Goal: Task Accomplishment & Management: Use online tool/utility

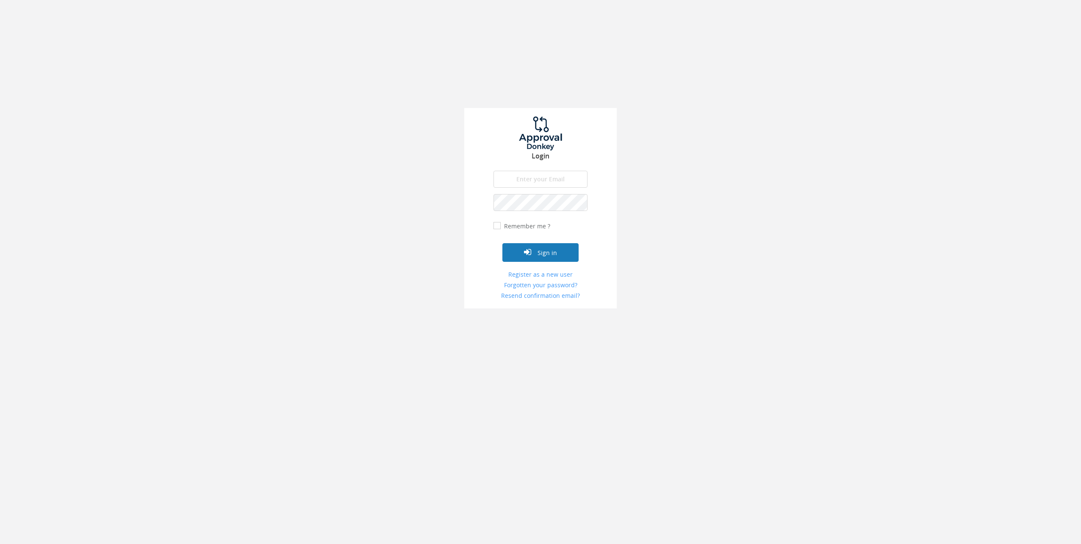
type input "[PERSON_NAME][EMAIL_ADDRESS][DOMAIN_NAME]"
click at [508, 253] on button "Sign in" at bounding box center [540, 252] width 76 height 19
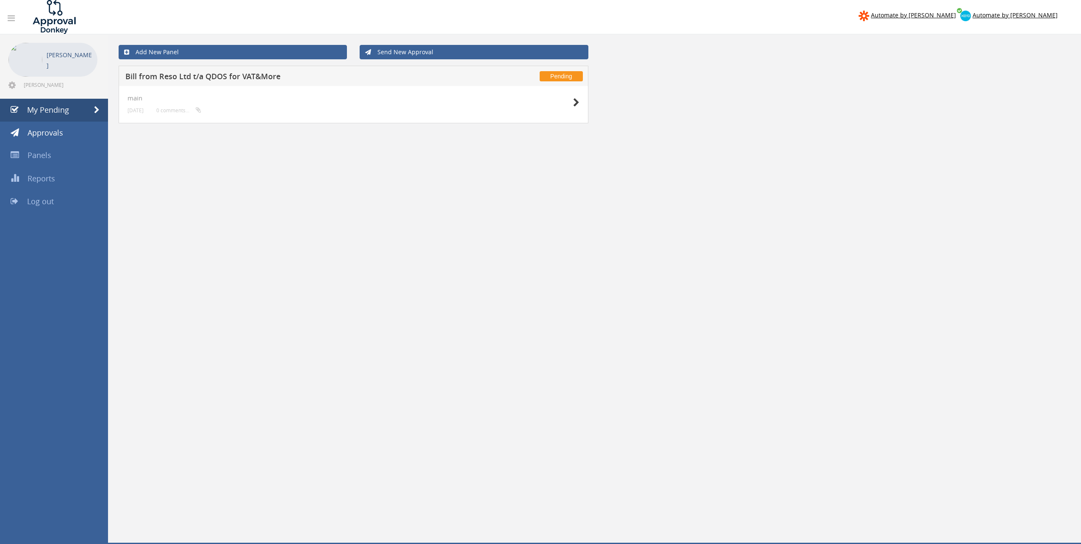
click at [252, 77] on h5 "Bill from Reso Ltd t/a QDOS for VAT&More" at bounding box center [284, 77] width 319 height 11
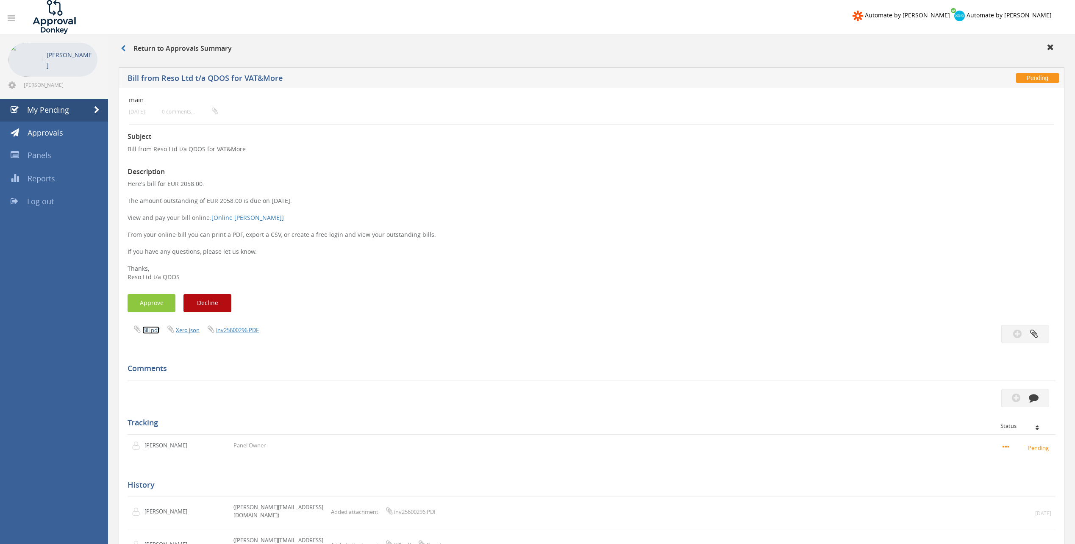
click at [150, 331] on link "Bill.pdf" at bounding box center [150, 330] width 17 height 8
click at [151, 305] on button "Approve" at bounding box center [152, 303] width 48 height 18
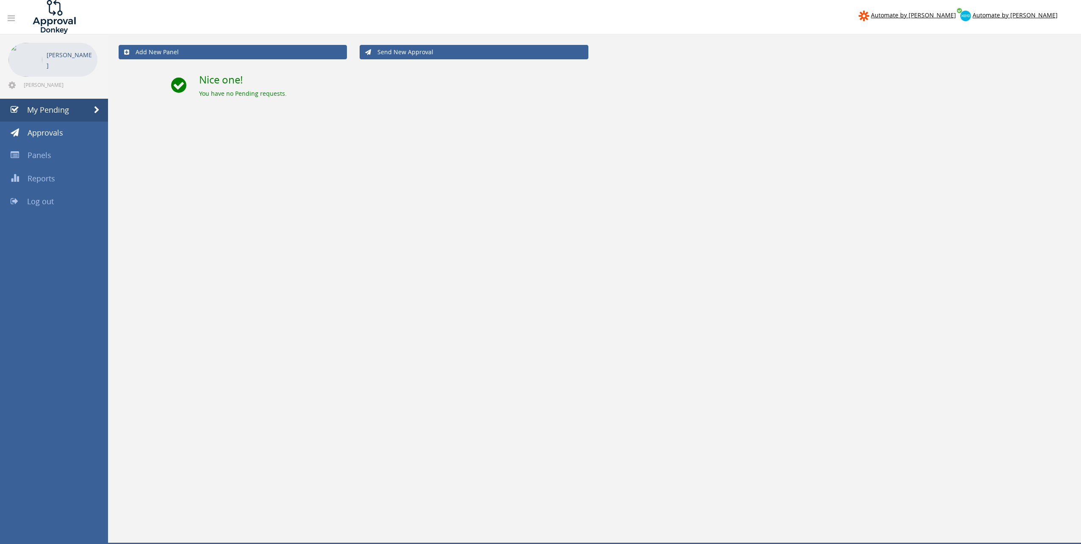
drag, startPoint x: 554, startPoint y: 197, endPoint x: 551, endPoint y: 192, distance: 6.3
click at [553, 197] on div "Add New Panel Send New Approval Nice one! You have no Pending requests." at bounding box center [594, 288] width 973 height 508
click at [778, 92] on div "You have no Pending requests." at bounding box center [635, 93] width 872 height 8
